Goal: Task Accomplishment & Management: Use online tool/utility

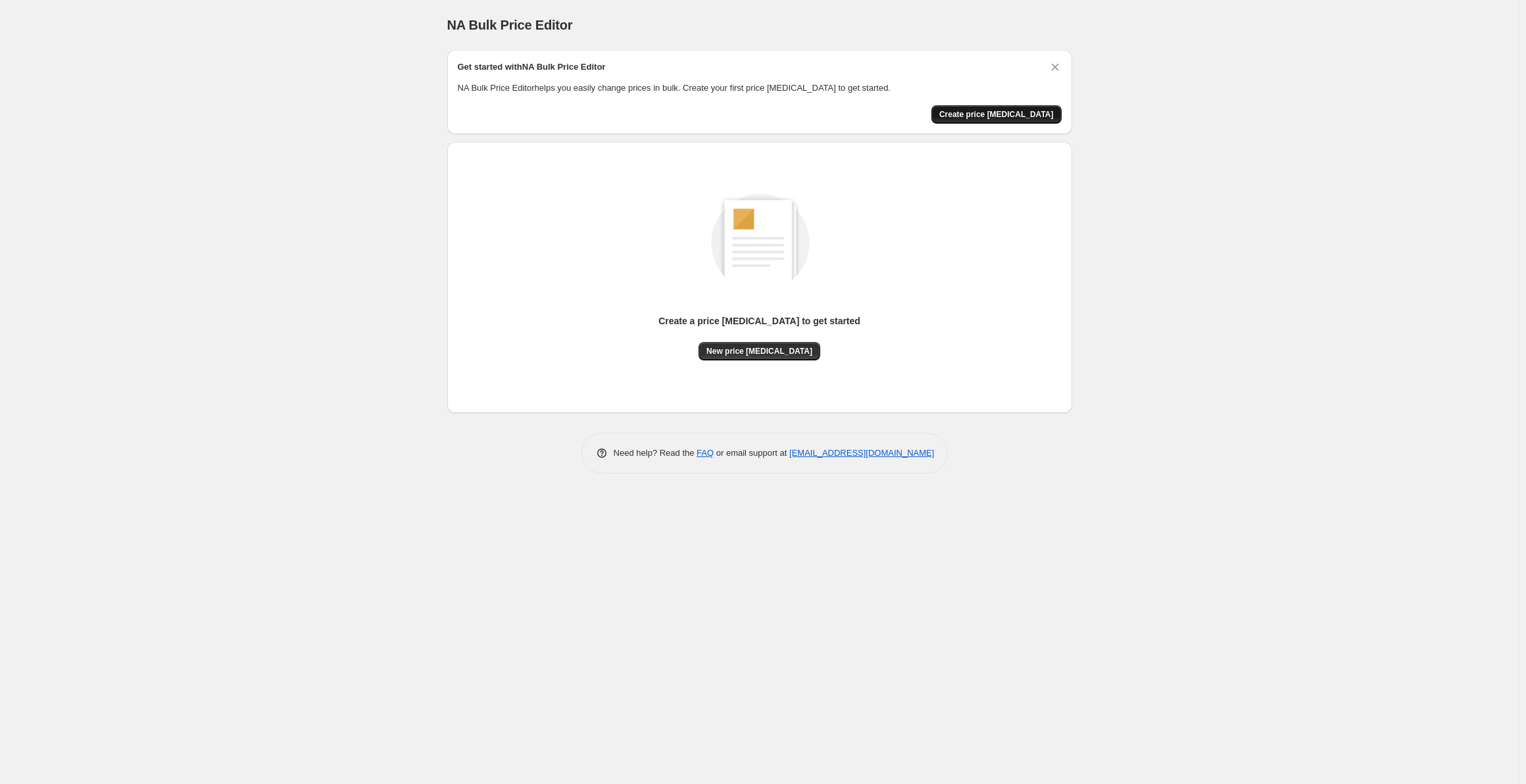
click at [1012, 111] on span "Create price [MEDICAL_DATA]" at bounding box center [996, 115] width 114 height 11
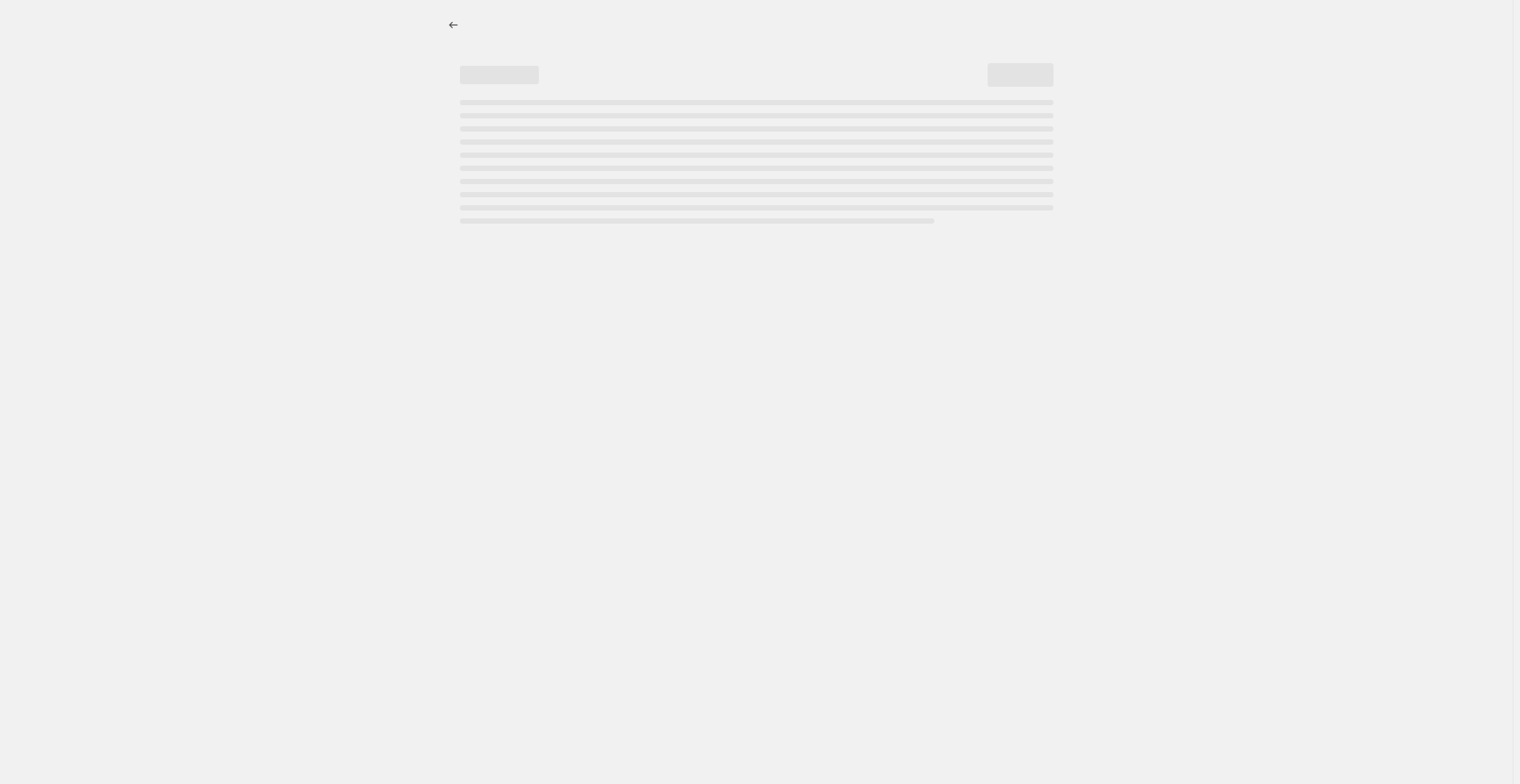
select select "percentage"
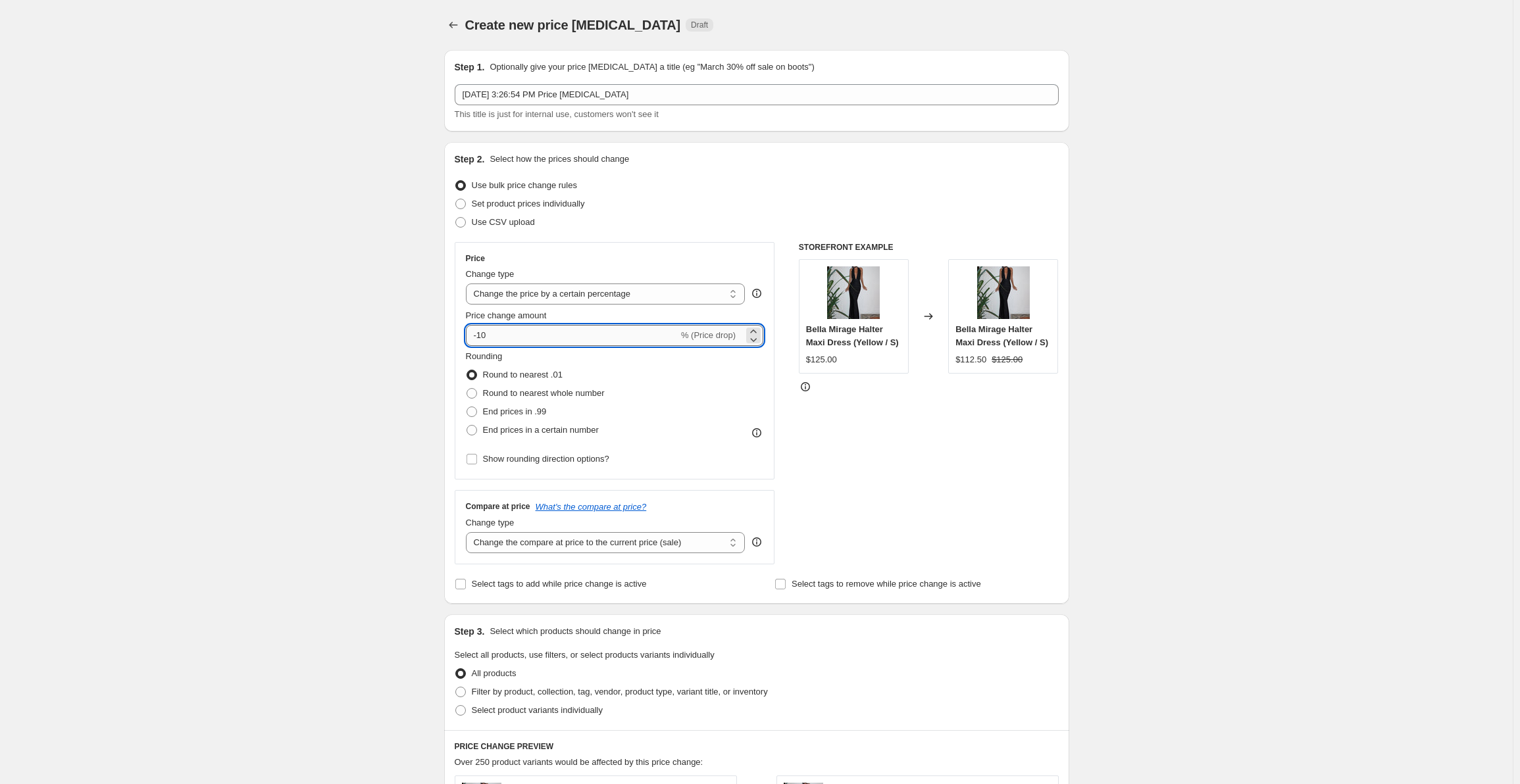
click at [519, 331] on input "-10" at bounding box center [572, 335] width 213 height 21
type input "5"
type input "100"
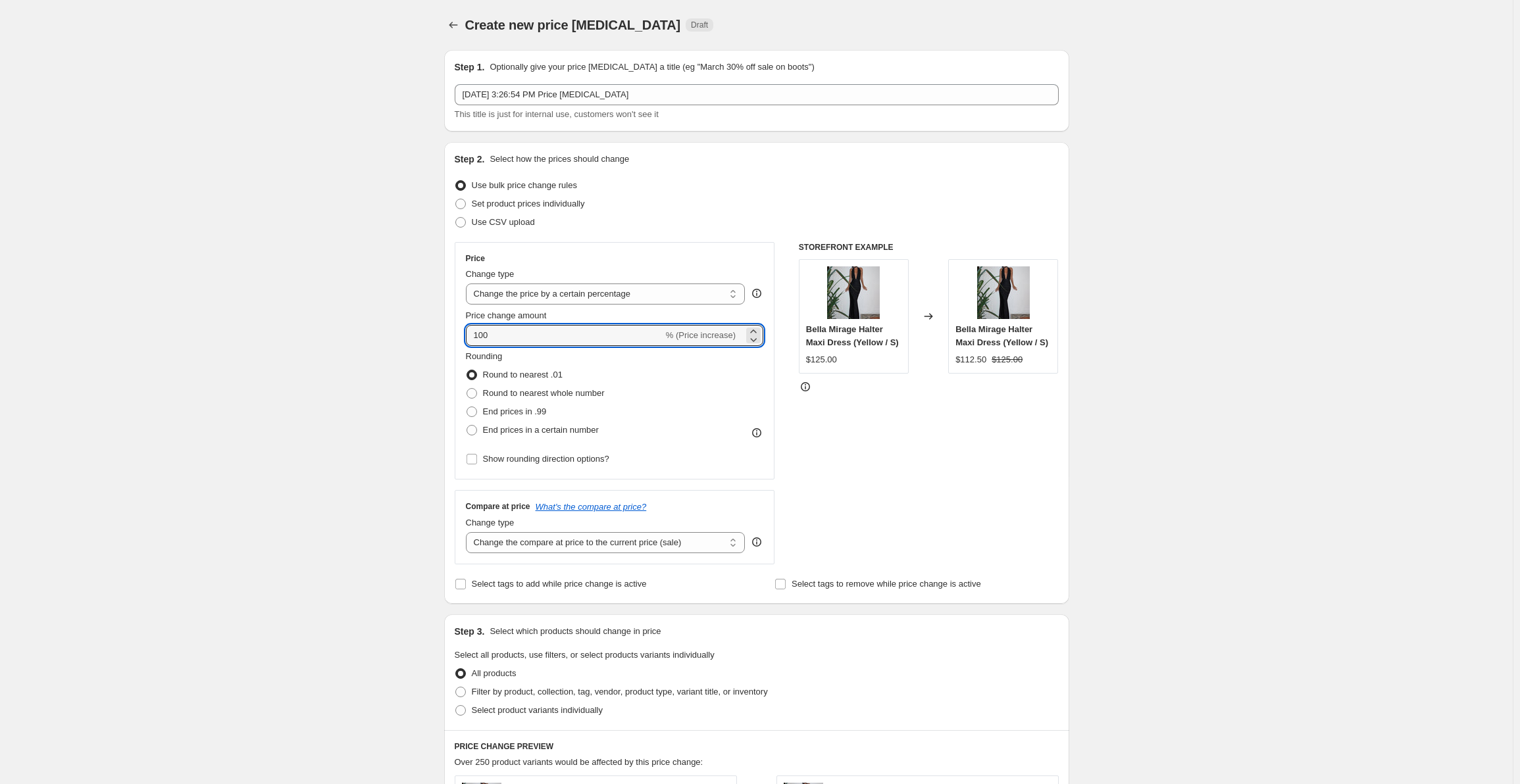
click at [911, 500] on div "STOREFRONT EXAMPLE Bella Mirage Halter Maxi Dress (Yellow / S) $125.00 Changed …" at bounding box center [929, 403] width 260 height 323
click at [506, 411] on span "End prices in .99" at bounding box center [515, 411] width 64 height 10
click at [476, 412] on span at bounding box center [472, 412] width 11 height 11
click at [467, 408] on input "End prices in .99" at bounding box center [466, 407] width 1 height 1
radio input "true"
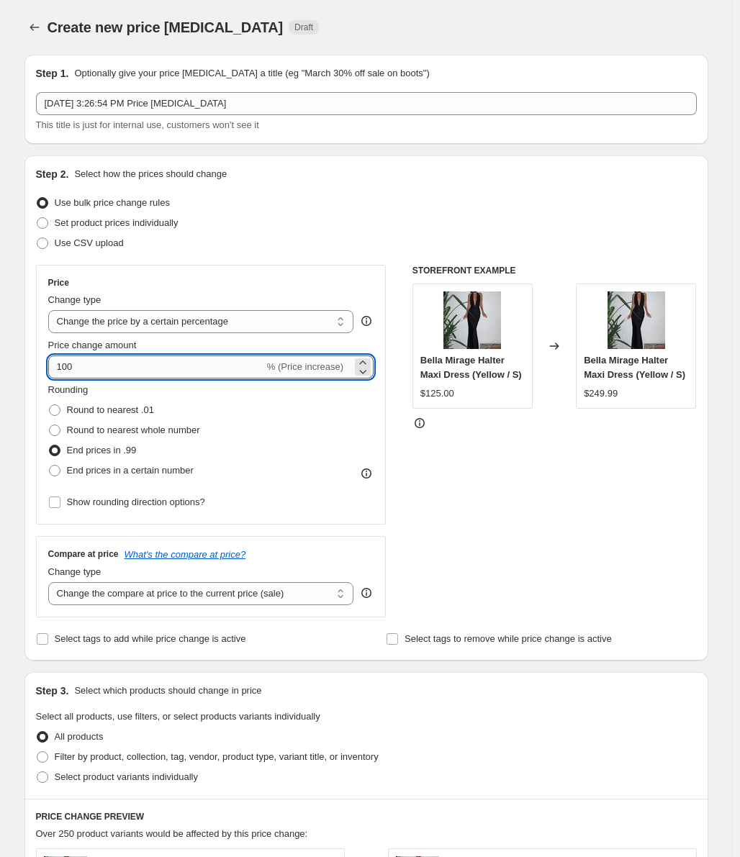
click at [144, 362] on input "100" at bounding box center [156, 367] width 216 height 23
type input "90"
click at [298, 398] on div "Rounding Round to nearest .01 Round to nearest whole number End prices in .99 E…" at bounding box center [211, 432] width 326 height 98
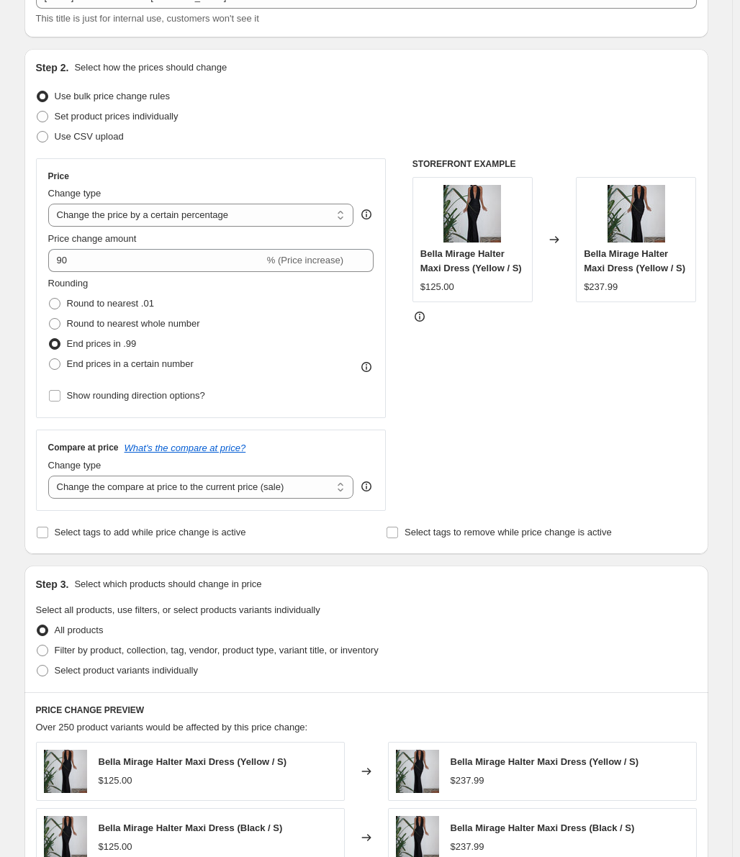
scroll to position [72, 0]
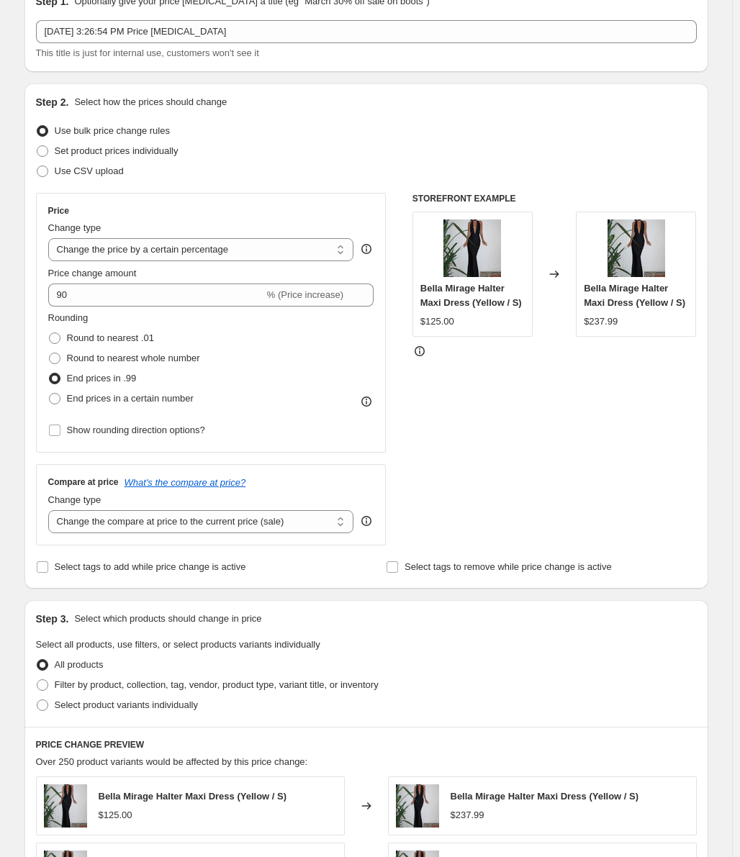
drag, startPoint x: 621, startPoint y: 325, endPoint x: 587, endPoint y: 319, distance: 34.3
click at [588, 319] on span "$237.99" at bounding box center [601, 321] width 34 height 11
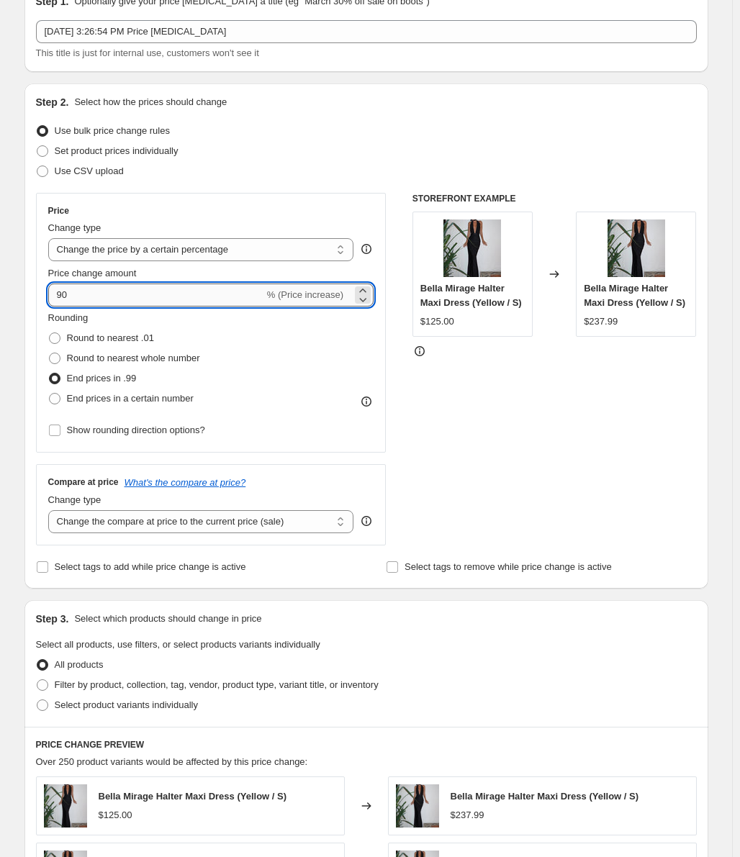
click at [190, 289] on input "90" at bounding box center [156, 295] width 216 height 23
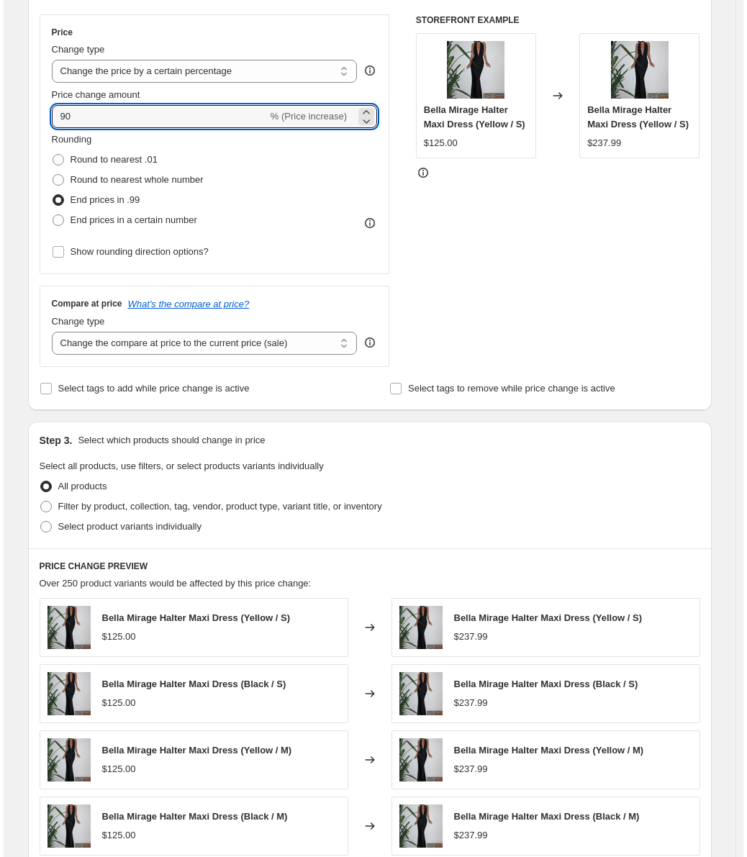
scroll to position [0, 0]
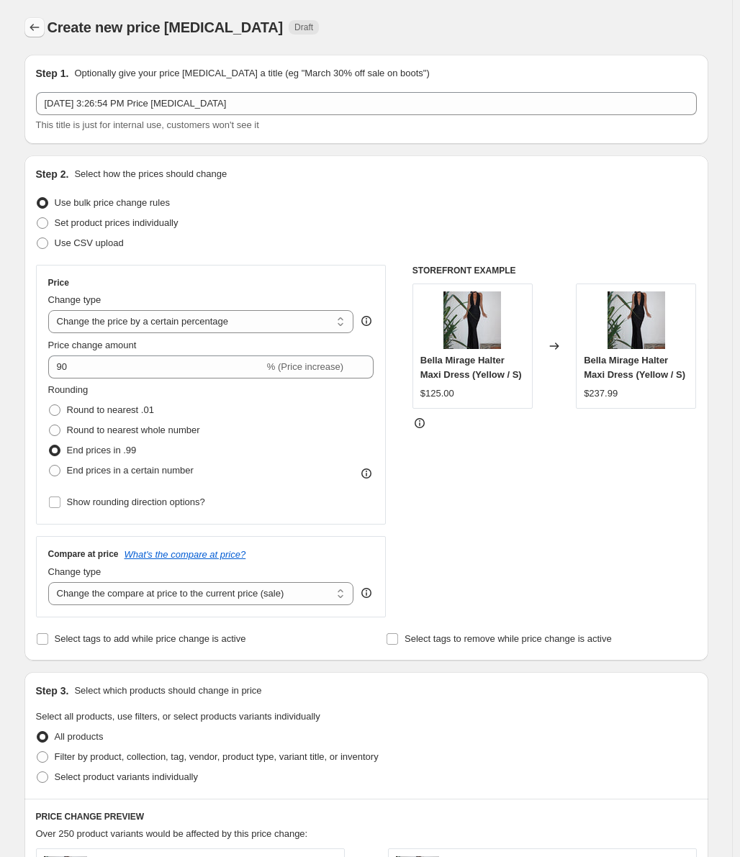
click at [45, 30] on button "Price change jobs" at bounding box center [34, 27] width 20 height 20
